Goal: Task Accomplishment & Management: Use online tool/utility

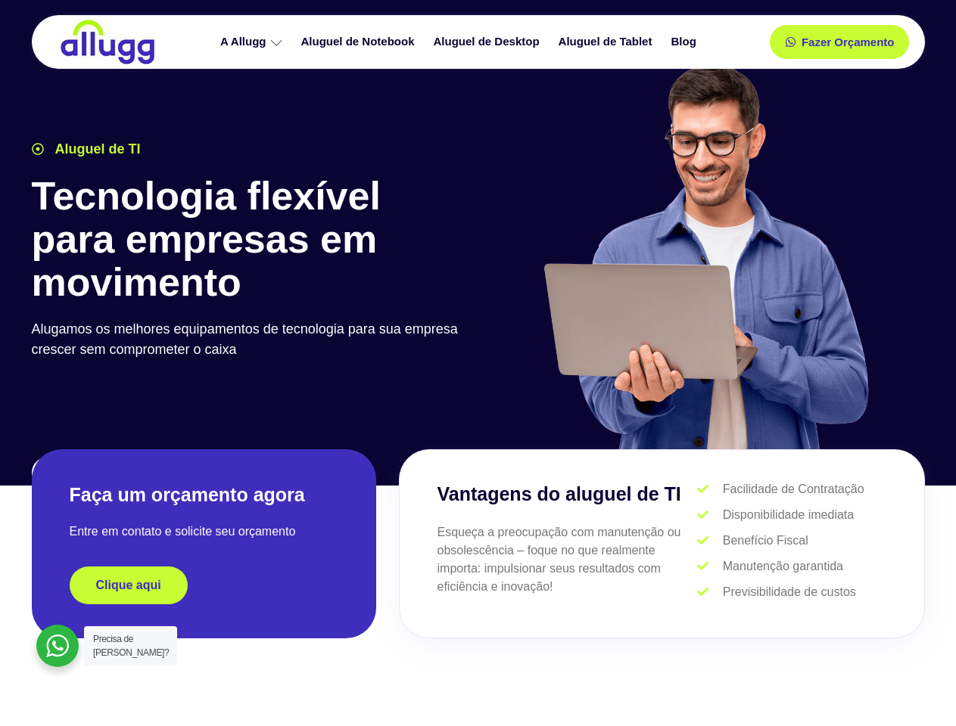
click at [478, 363] on div at bounding box center [705, 264] width 454 height 416
click at [839, 42] on span "Fazer Orçamento" at bounding box center [846, 42] width 83 height 11
click at [790, 42] on icon at bounding box center [795, 42] width 11 height 11
click at [847, 42] on span "Fazer Orçamento" at bounding box center [846, 42] width 83 height 11
click at [204, 586] on div "Clique aqui" at bounding box center [204, 586] width 269 height 38
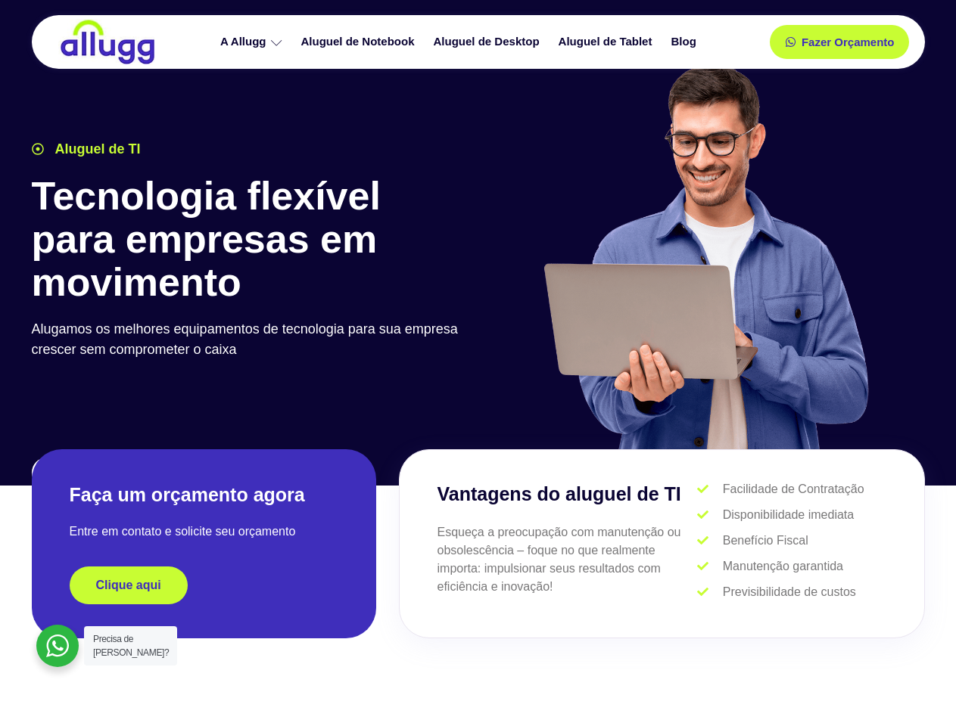
click at [204, 586] on div "Clique aqui" at bounding box center [204, 586] width 269 height 38
click at [129, 586] on span "Clique aqui" at bounding box center [128, 586] width 65 height 12
click at [58, 646] on div at bounding box center [57, 646] width 42 height 42
click at [130, 646] on span "Precisa de [PERSON_NAME]?" at bounding box center [131, 646] width 76 height 24
